Goal: Obtain resource: Obtain resource

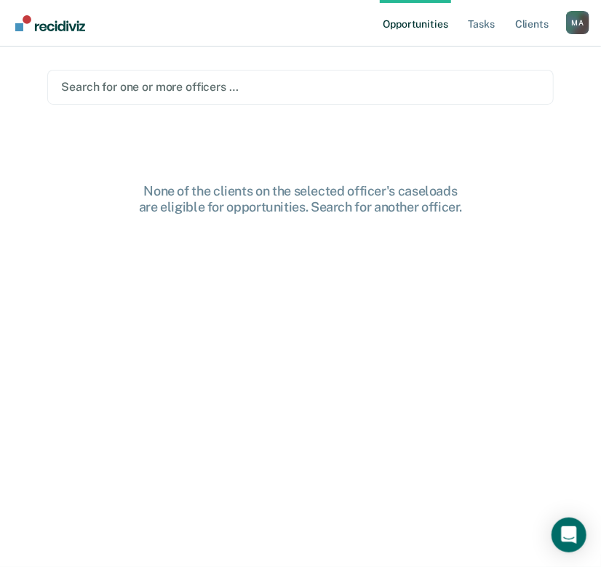
click at [191, 91] on div at bounding box center [300, 87] width 478 height 17
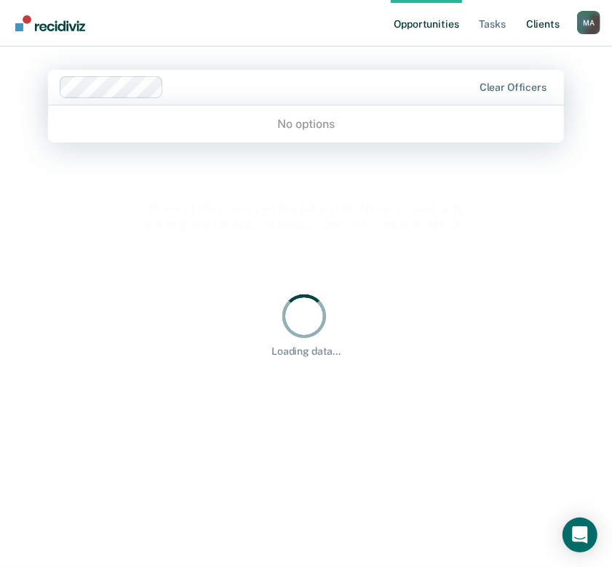
click at [542, 26] on link "Client s" at bounding box center [542, 23] width 39 height 47
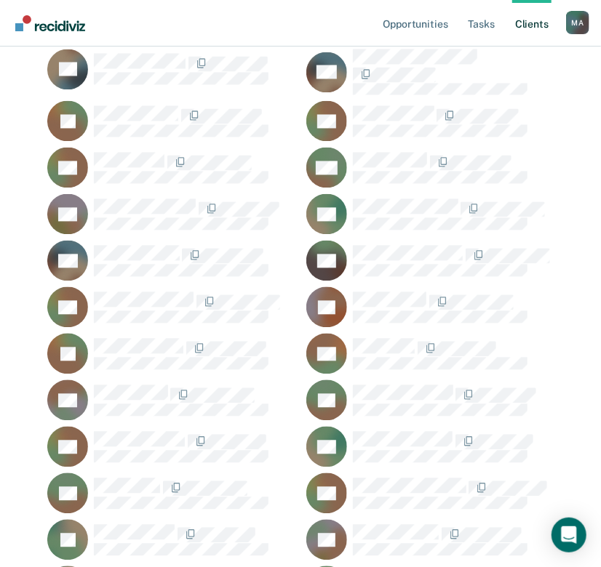
scroll to position [2691, 0]
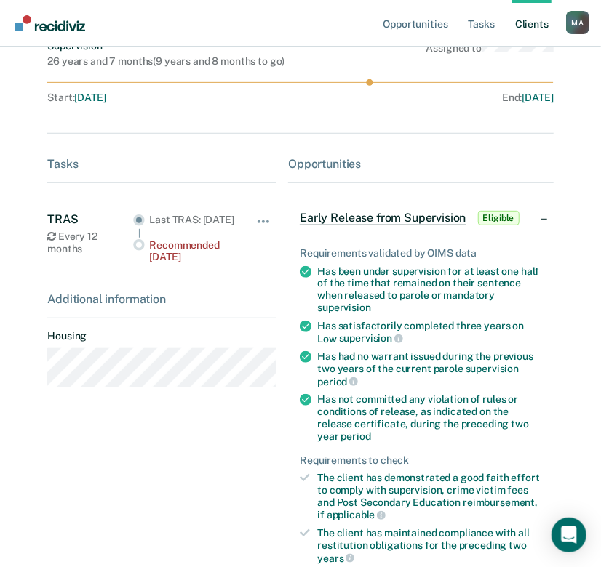
scroll to position [132, 0]
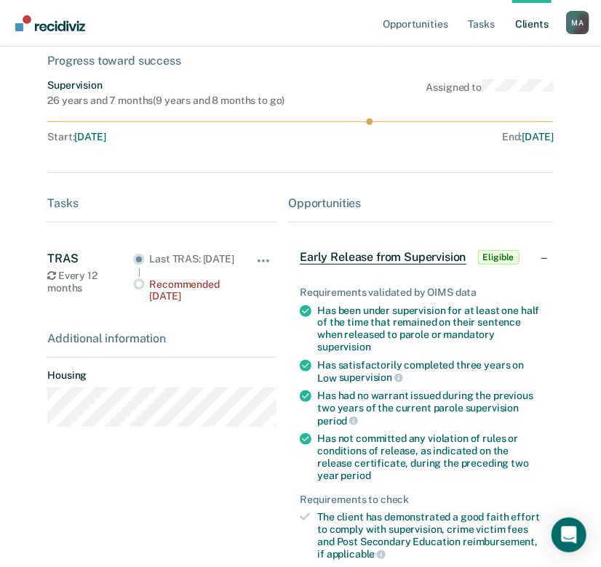
click at [358, 259] on span "Early Release from Supervision" at bounding box center [383, 257] width 166 height 15
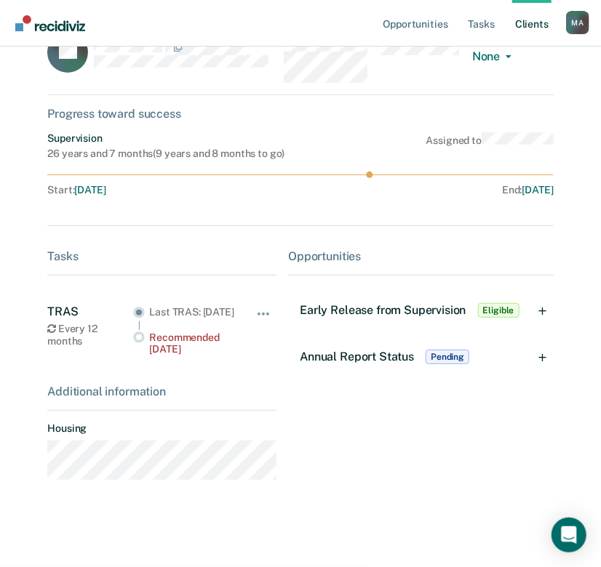
click at [351, 350] on span "Annual Report Status" at bounding box center [357, 357] width 114 height 14
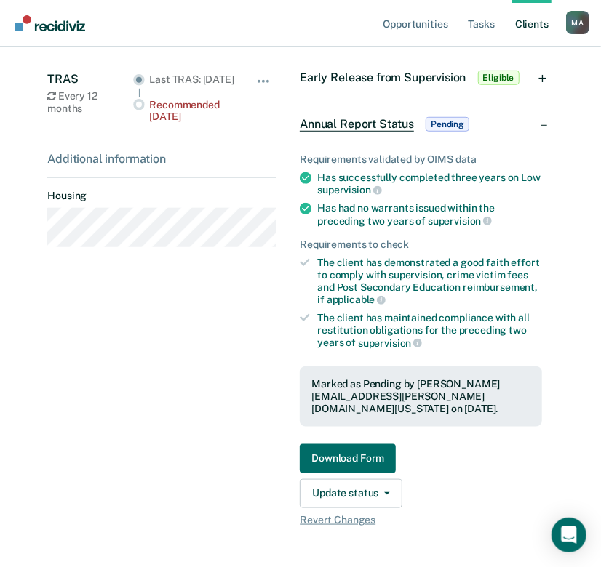
scroll to position [354, 0]
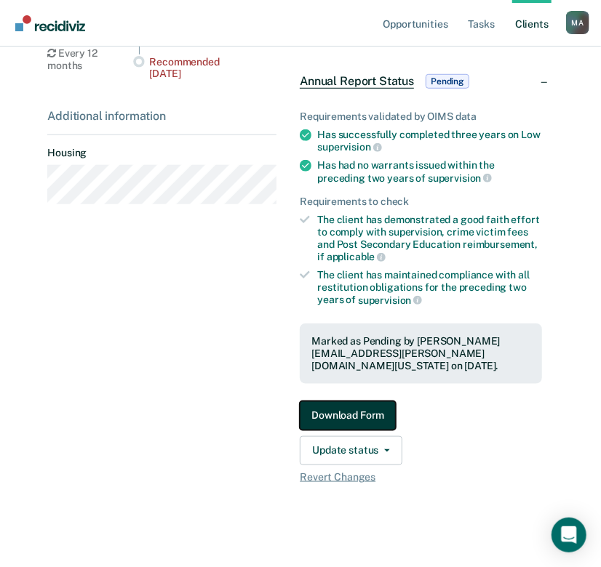
click at [335, 415] on button "Download Form" at bounding box center [348, 416] width 96 height 29
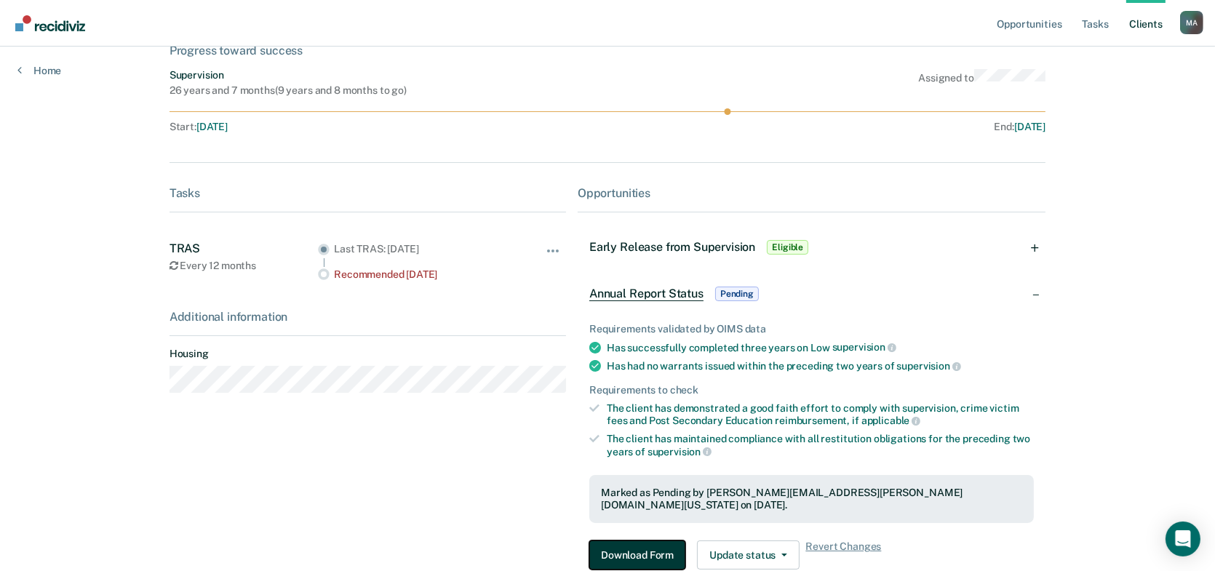
scroll to position [168, 0]
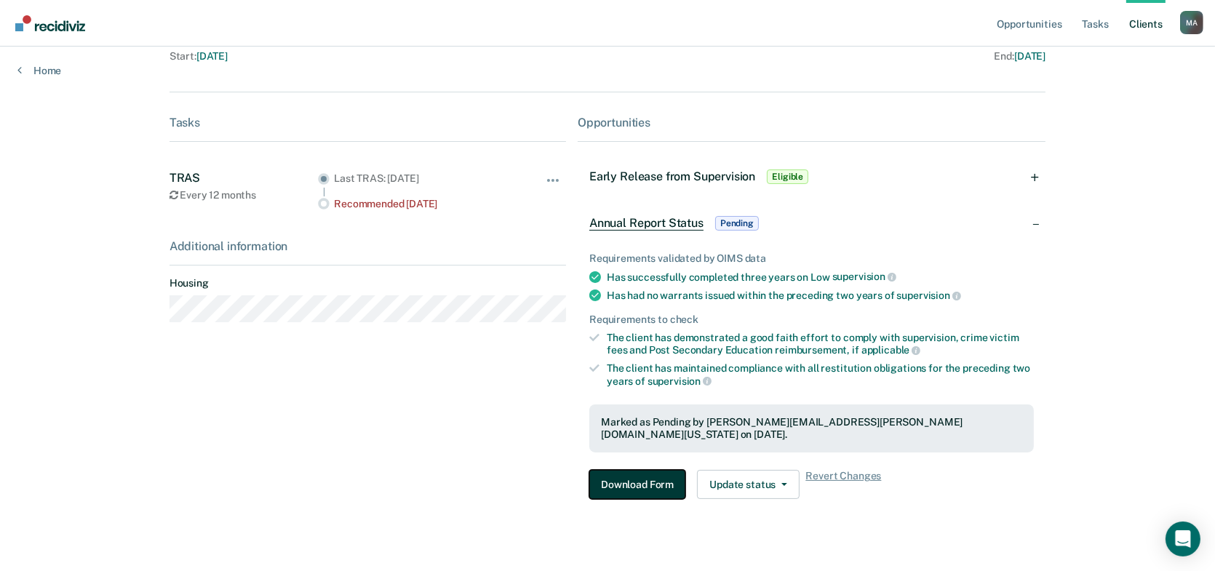
click at [611, 470] on button "Download Form" at bounding box center [637, 484] width 96 height 29
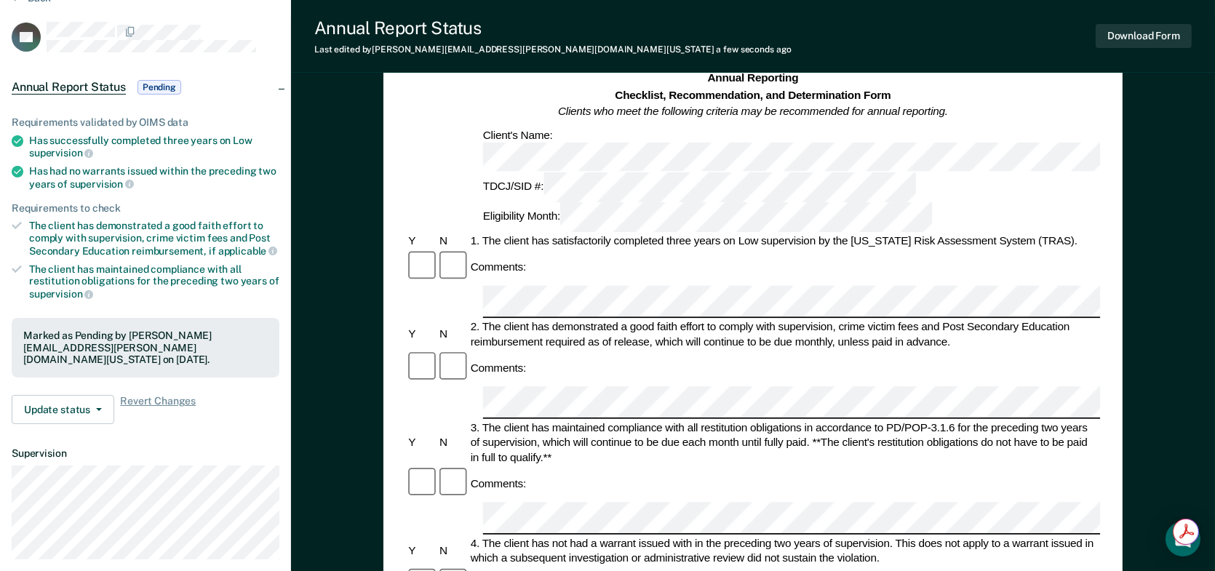
click at [601, 466] on div "Comments:" at bounding box center [753, 484] width 694 height 36
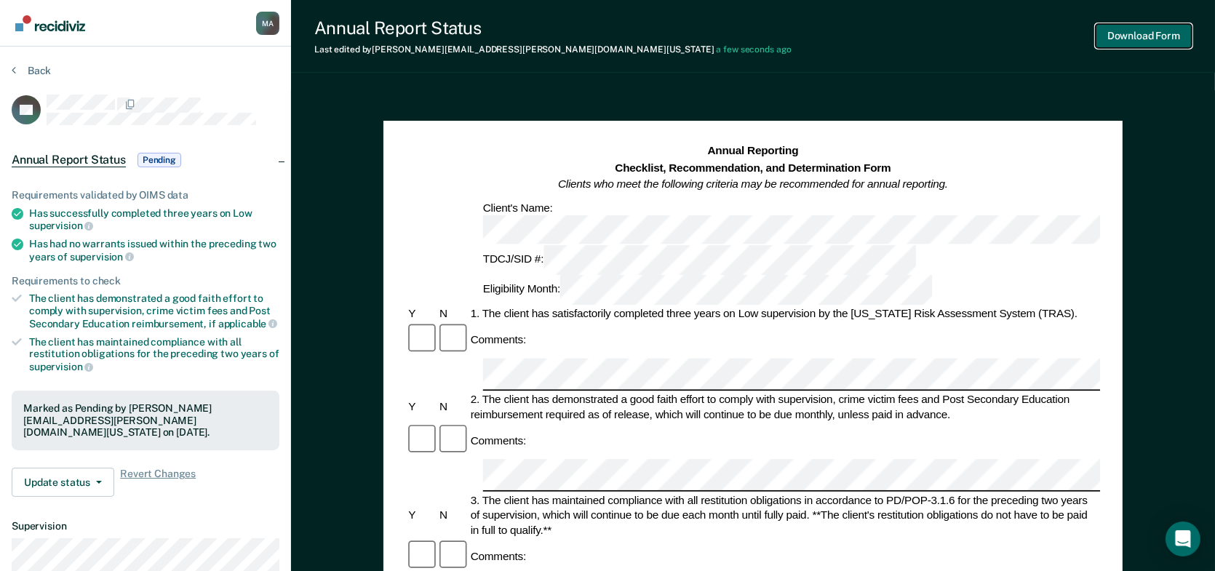
click at [611, 38] on button "Download Form" at bounding box center [1144, 36] width 96 height 24
